Goal: Task Accomplishment & Management: Use online tool/utility

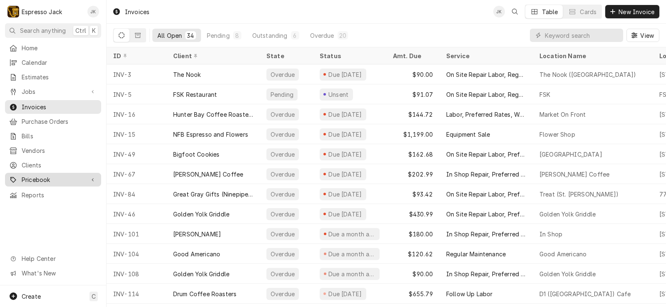
click at [41, 176] on span "Pricebook" at bounding box center [53, 180] width 63 height 9
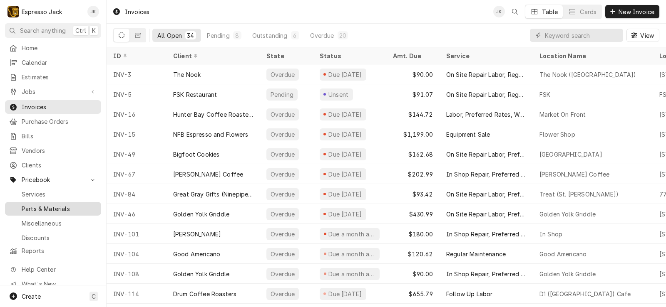
click at [42, 205] on span "Parts & Materials" at bounding box center [59, 209] width 75 height 9
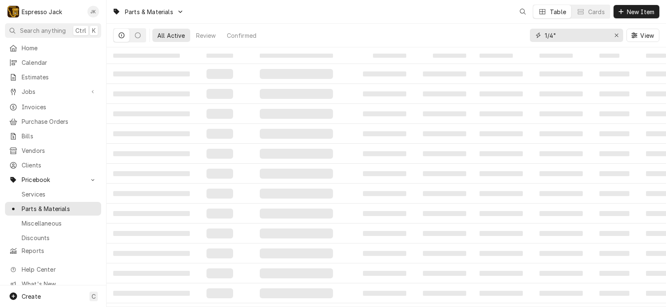
click at [578, 40] on input "1/4"" at bounding box center [576, 35] width 62 height 13
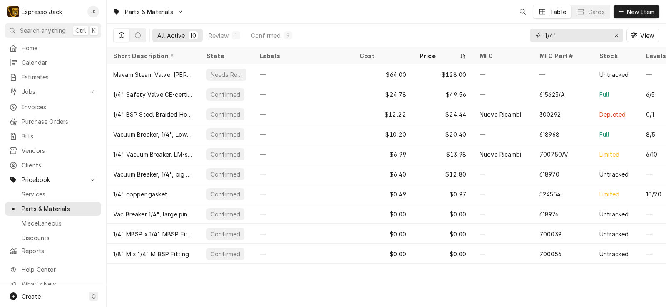
drag, startPoint x: 578, startPoint y: 35, endPoint x: 508, endPoint y: 26, distance: 70.4
click at [508, 26] on div "All Active 10 Review 1 Confirmed 9 1/4" View" at bounding box center [386, 35] width 546 height 23
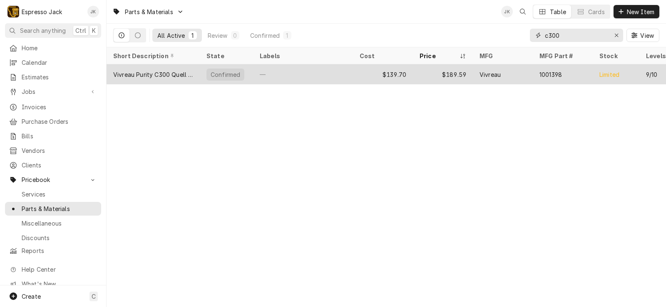
type input "c300"
click at [372, 74] on div "$139.70" at bounding box center [383, 74] width 60 height 20
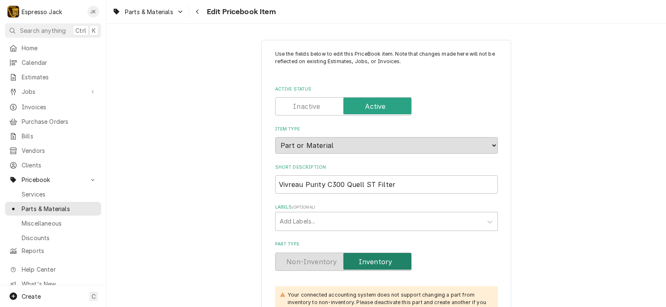
type textarea "x"
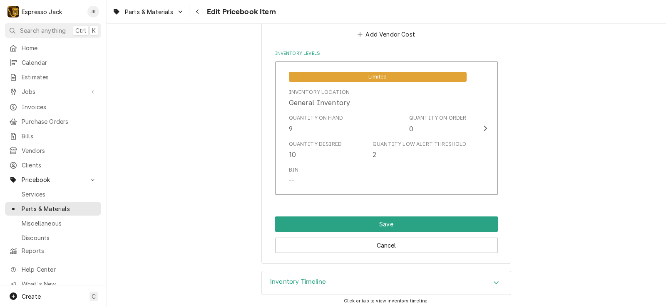
scroll to position [599, 0]
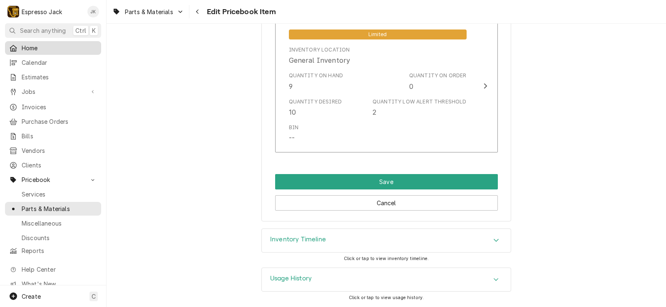
click at [48, 45] on span "Home" at bounding box center [59, 48] width 75 height 9
